Goal: Information Seeking & Learning: Check status

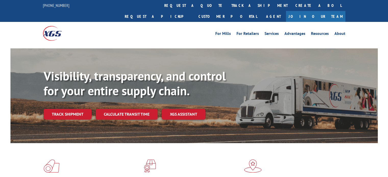
click at [72, 26] on div at bounding box center [81, 33] width 76 height 23
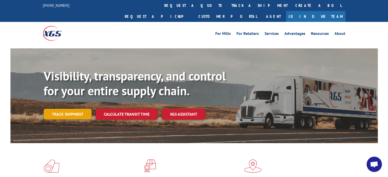
click at [75, 109] on link "Track shipment" at bounding box center [68, 114] width 48 height 11
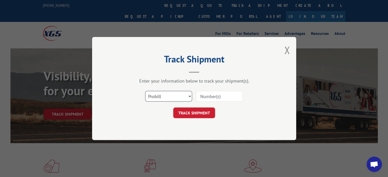
click at [187, 95] on select "Select category... Probill BOL PO" at bounding box center [168, 96] width 47 height 11
select select "po"
click at [145, 91] on select "Select category... Probill BOL PO" at bounding box center [168, 96] width 47 height 11
click at [225, 98] on input at bounding box center [219, 96] width 47 height 11
type input "d"
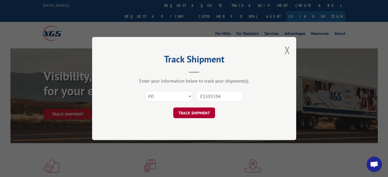
type input "ES505594"
click at [182, 115] on button "TRACK SHIPMENT" at bounding box center [194, 113] width 42 height 11
